Goal: Check status: Check status

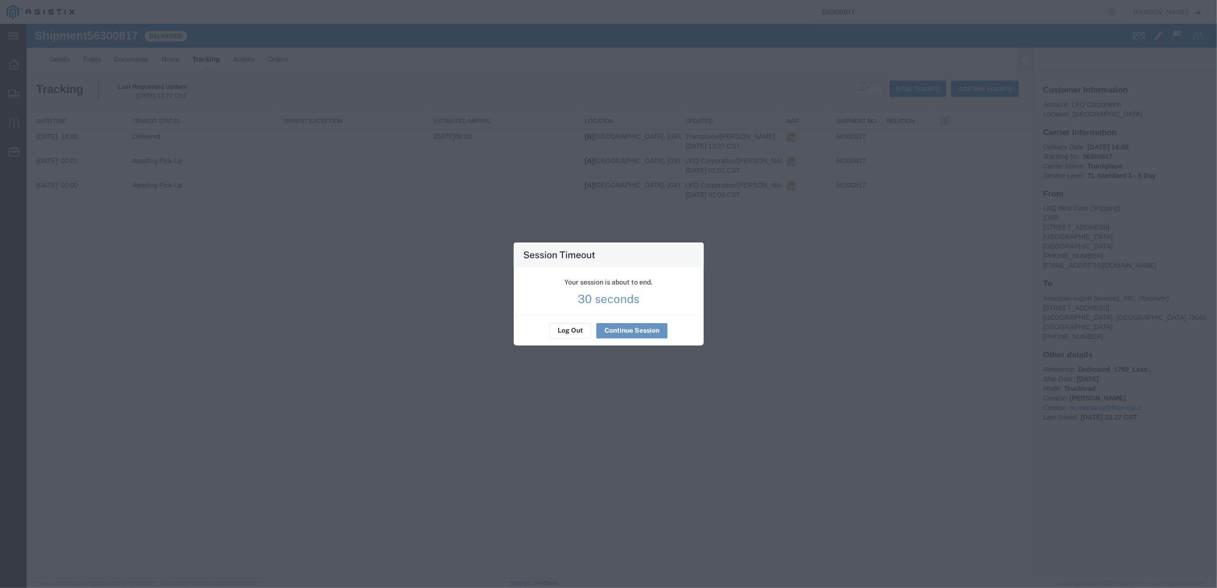
drag, startPoint x: 627, startPoint y: 343, endPoint x: 627, endPoint y: 332, distance: 10.5
click at [628, 343] on div "Log Out Continue Session" at bounding box center [609, 331] width 190 height 30
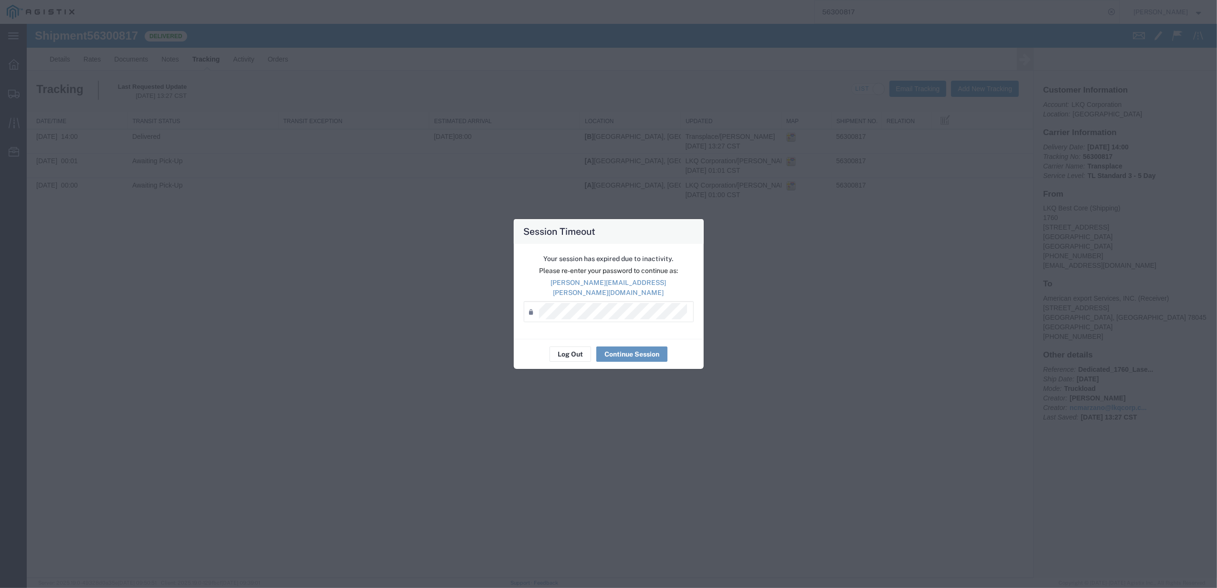
click at [627, 331] on div "Your session has expired due to inactivity. Please re-enter your password to co…" at bounding box center [609, 291] width 190 height 95
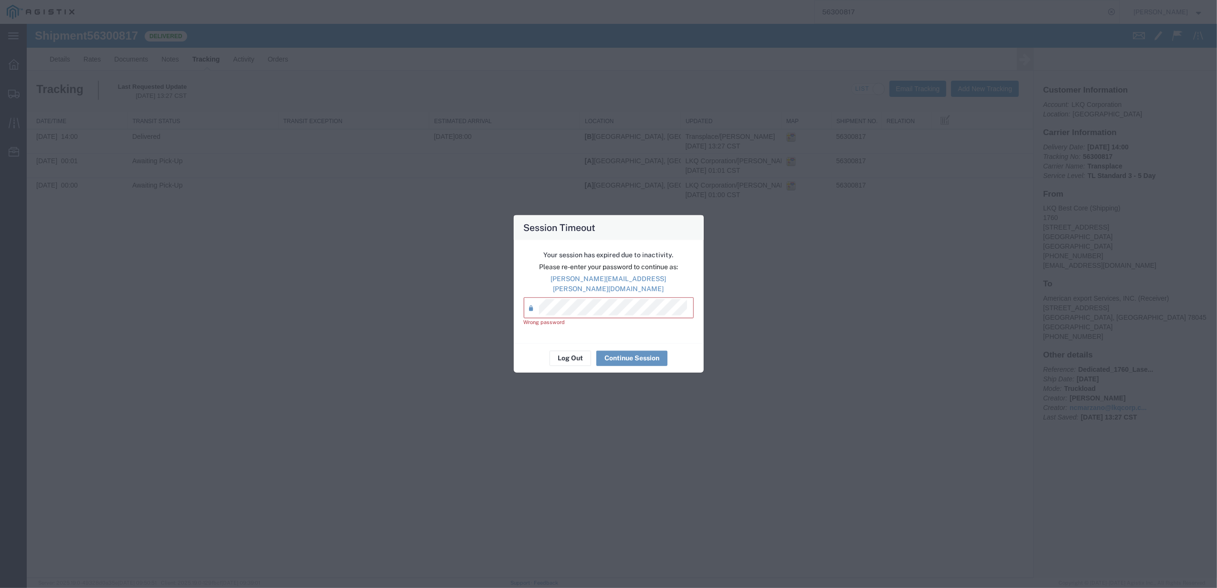
click at [518, 306] on div "Your session has expired due to inactivity. Please re-enter your password to co…" at bounding box center [609, 291] width 190 height 103
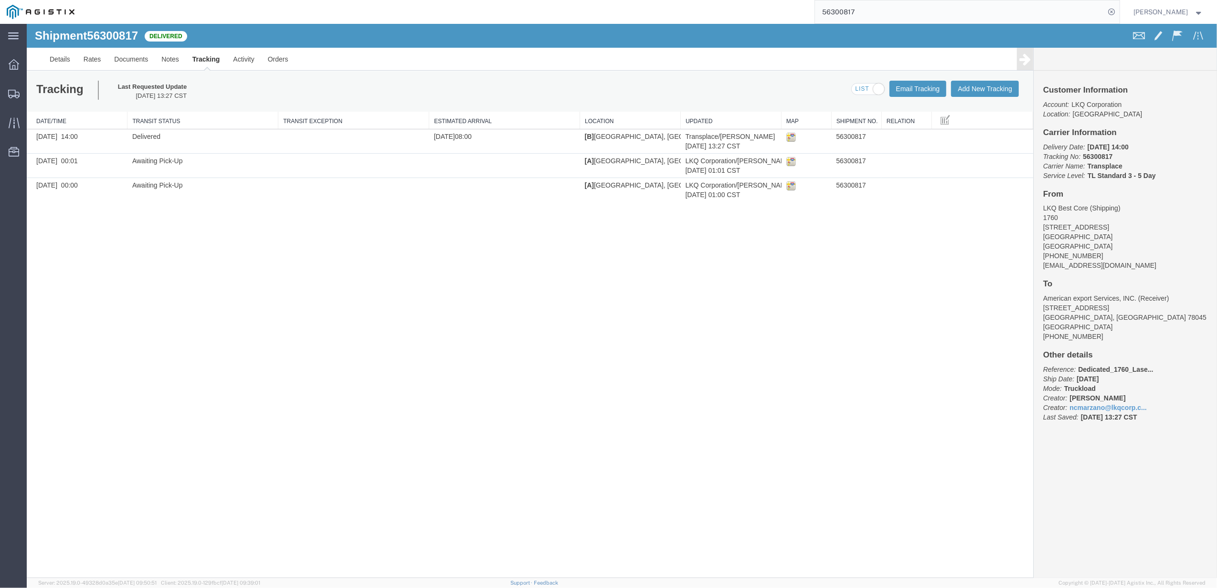
click at [897, 8] on input "56300817" at bounding box center [960, 11] width 290 height 23
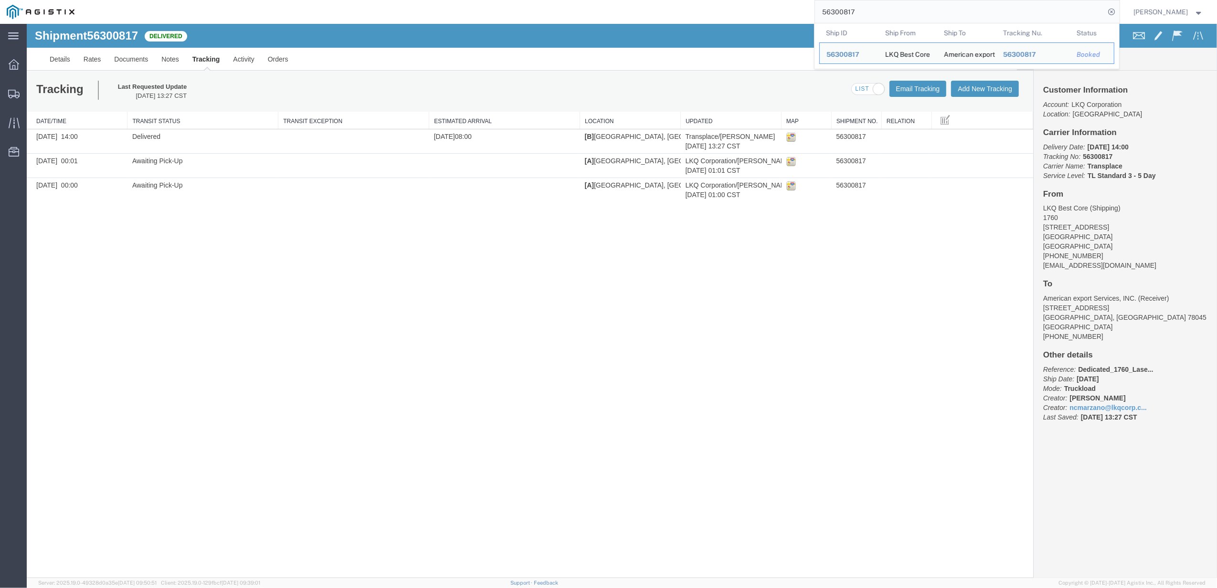
click at [897, 8] on input "56300817" at bounding box center [960, 11] width 290 height 23
paste input "5616735-CCP25"
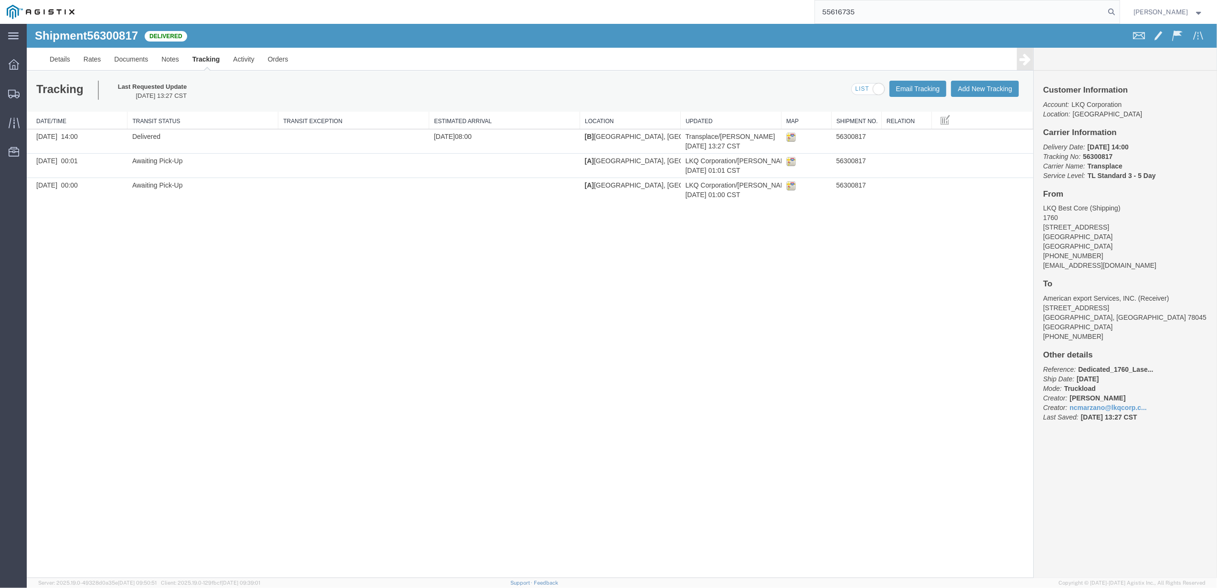
type input "55616735"
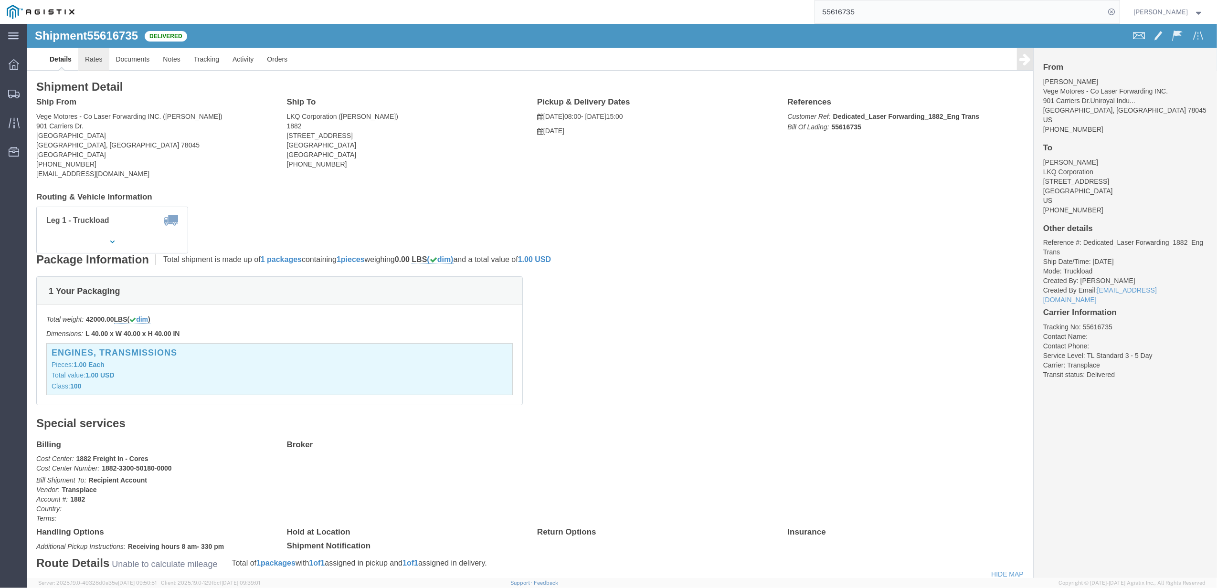
click link "Rates"
